Goal: Check status: Check status

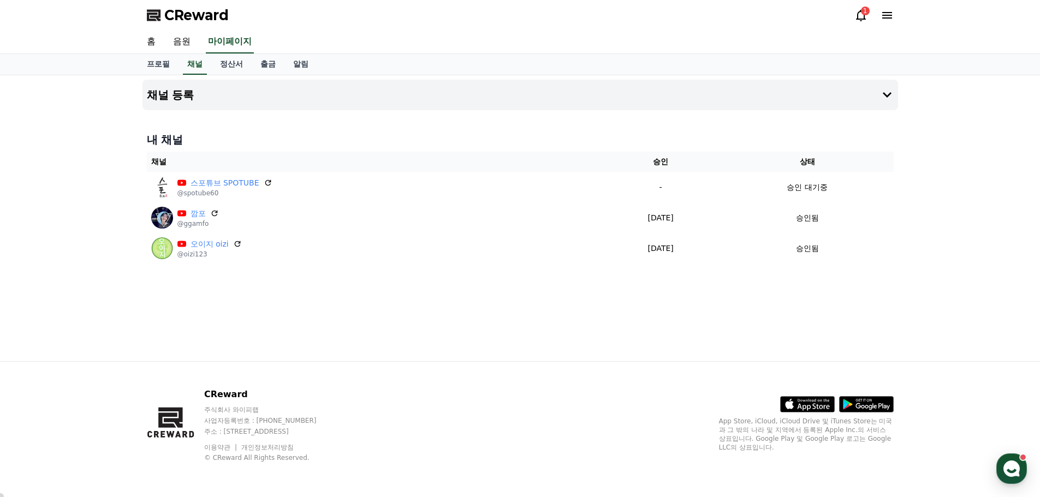
click at [862, 22] on div "1" at bounding box center [873, 15] width 39 height 17
click at [861, 10] on div "1" at bounding box center [865, 11] width 9 height 9
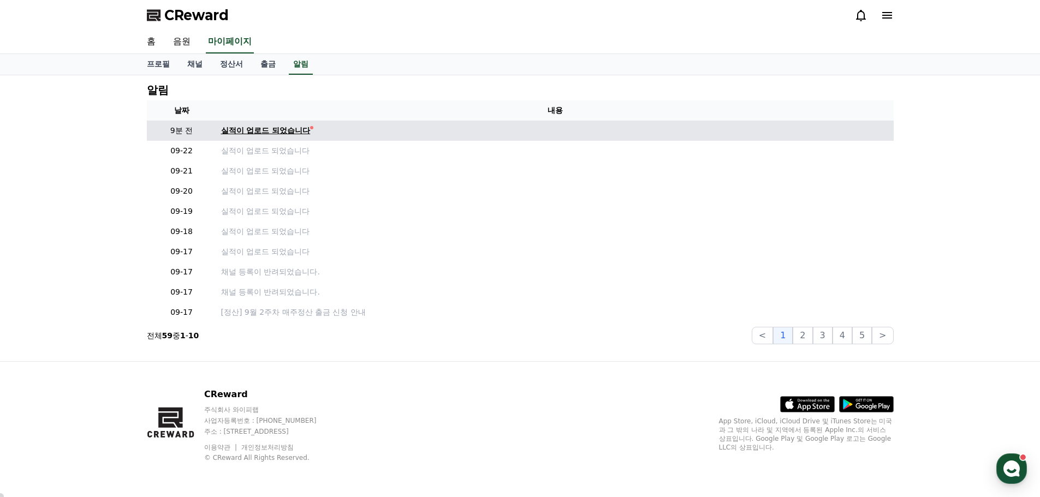
click at [261, 133] on div "실적이 업로드 되었습니다" at bounding box center [265, 130] width 89 height 11
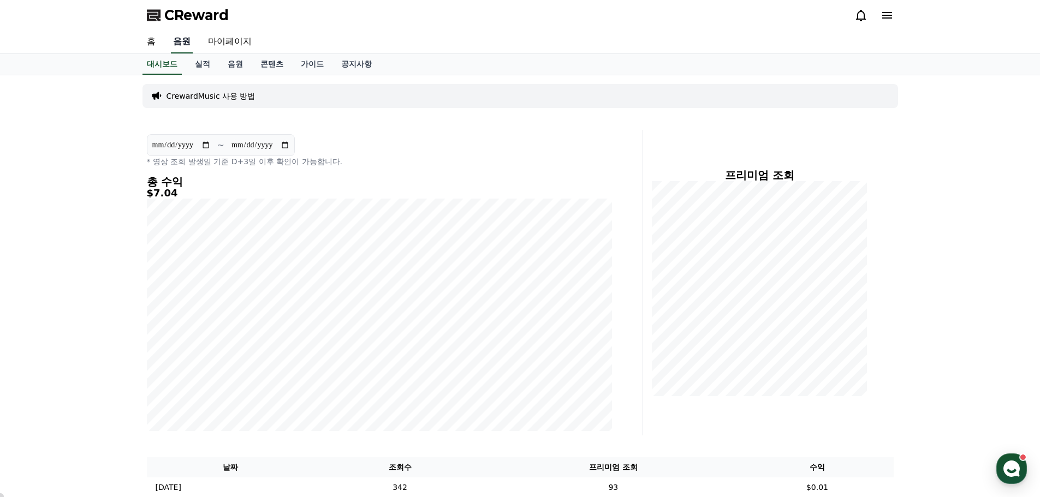
click at [176, 45] on link "음원" at bounding box center [182, 42] width 22 height 23
click at [227, 40] on link "마이페이지" at bounding box center [229, 42] width 61 height 23
select select "**********"
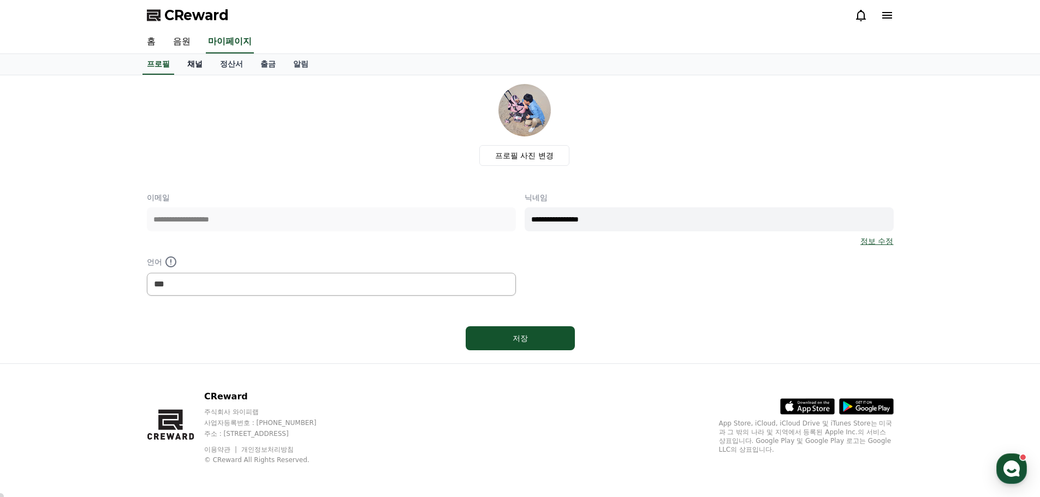
click at [200, 65] on link "채널" at bounding box center [194, 64] width 33 height 21
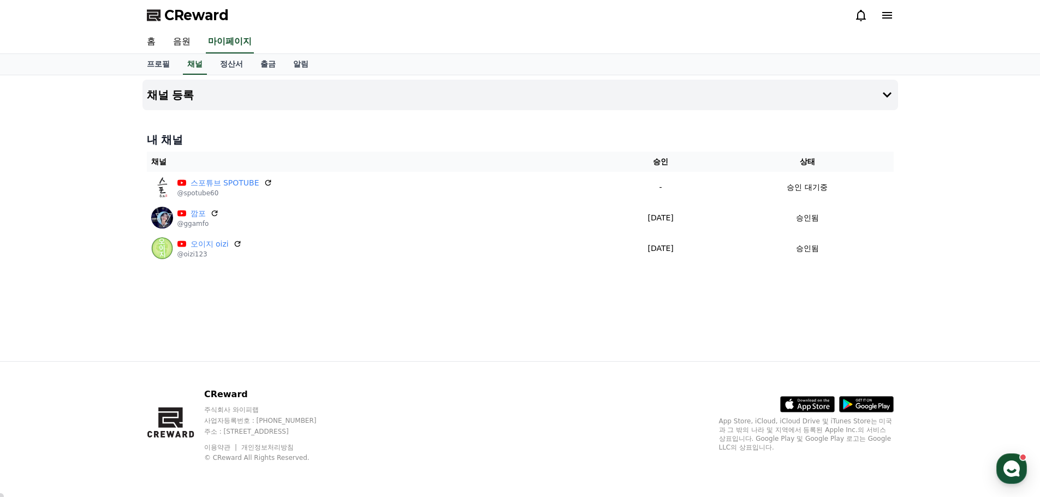
click at [45, 220] on div "채널 등록 내 채널 채널 승인 상태 스포튜브 SPOTUBE @spotube60 - 승인 대기중 깜포 @ggamfo [DATE] 08-26 승인…" at bounding box center [520, 218] width 1040 height 286
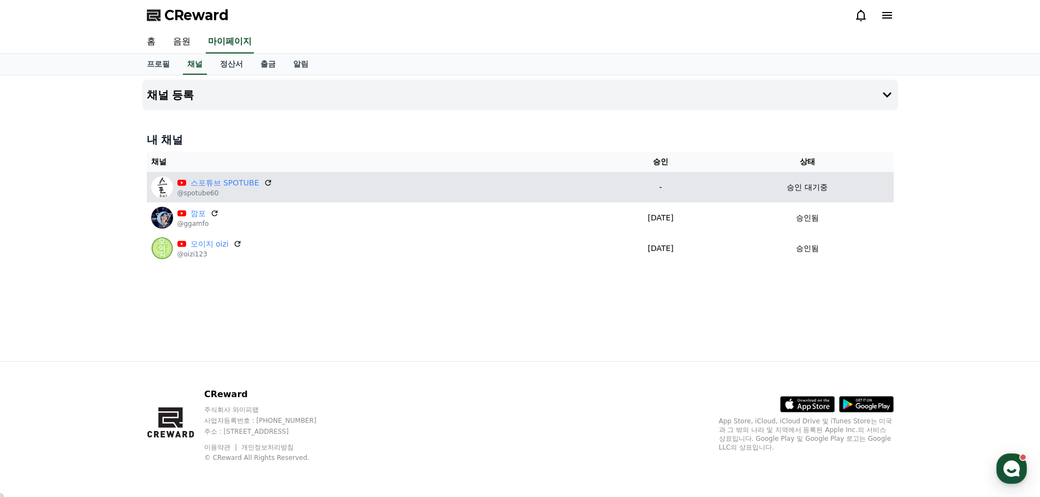
drag, startPoint x: 806, startPoint y: 189, endPoint x: 764, endPoint y: 178, distance: 42.9
click at [764, 178] on td "승인 대기중" at bounding box center [807, 187] width 172 height 31
click at [644, 188] on p "-" at bounding box center [661, 187] width 112 height 11
click at [219, 182] on link "스포튜브 SPOTUBE" at bounding box center [224, 182] width 69 height 11
